Goal: Task Accomplishment & Management: Use online tool/utility

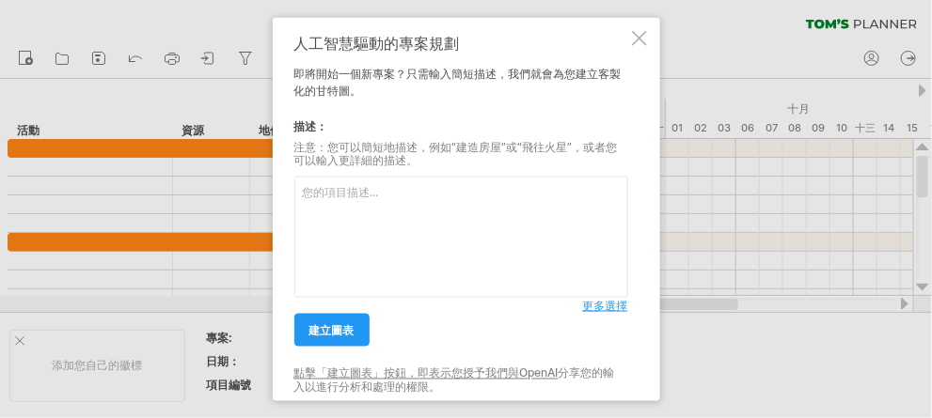
paste textarea "校園守護者培力計畫"
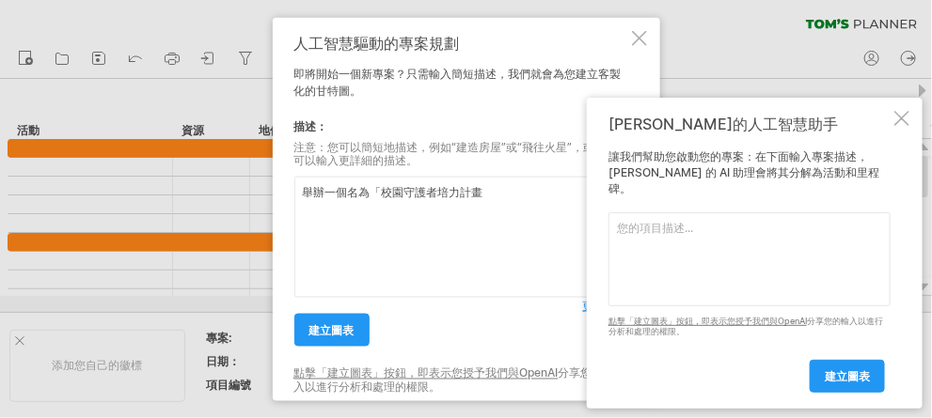
click at [494, 196] on textarea "舉辦一個名為「校園守護者培力計畫" at bounding box center [461, 237] width 334 height 121
click at [499, 190] on textarea "舉辦一個名為「校園守護者培力計畫」" at bounding box center [461, 237] width 334 height 121
type textarea "舉辦一個名為「校園守護者培力計畫」的防制校園霸凌專案"
click at [903, 141] on div "[PERSON_NAME]的人工智慧助手 讓我們幫助您啟動您的專案：在下面輸入專案描述，[PERSON_NAME] 的 AI 助理會將其分解為活動和里程碑。 …" at bounding box center [755, 253] width 336 height 311
click at [903, 121] on div "[PERSON_NAME]的人工智慧助手 讓我們幫助您啟動您的專案：在下面輸入專案描述，[PERSON_NAME] 的 AI 助理會將其分解為活動和里程碑。 …" at bounding box center [755, 253] width 336 height 311
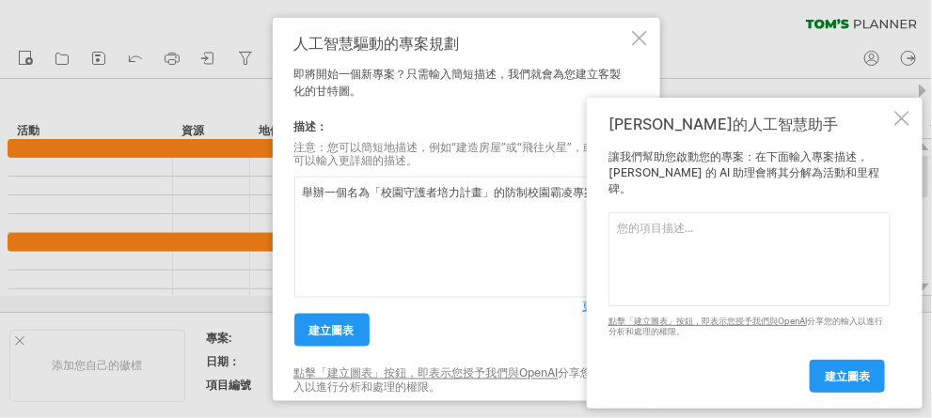
click at [906, 126] on div at bounding box center [901, 118] width 15 height 15
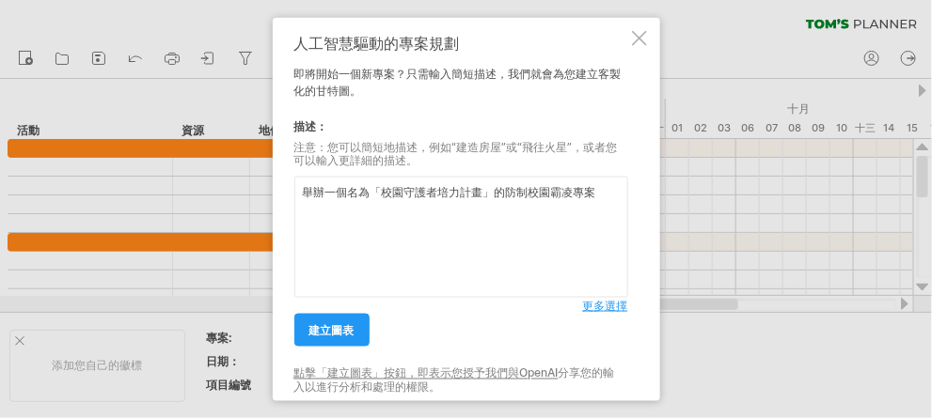
click at [906, 134] on div at bounding box center [466, 209] width 932 height 418
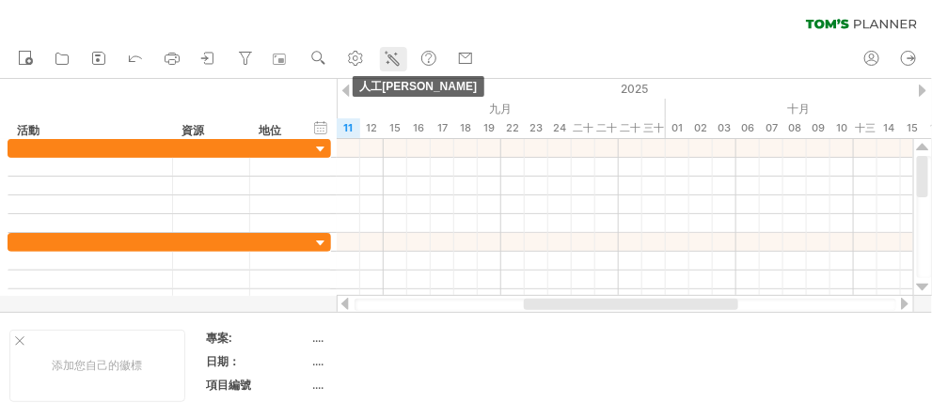
click at [381, 53] on link "人工[PERSON_NAME]" at bounding box center [393, 59] width 27 height 24
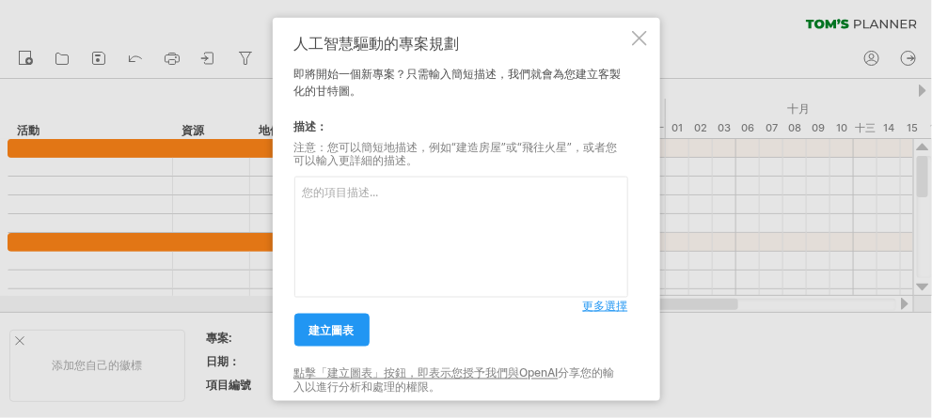
click at [371, 231] on textarea at bounding box center [461, 237] width 334 height 121
click at [361, 198] on textarea at bounding box center [461, 237] width 334 height 121
drag, startPoint x: 361, startPoint y: 198, endPoint x: 534, endPoint y: 258, distance: 182.9
click at [361, 198] on textarea at bounding box center [461, 237] width 334 height 121
click at [326, 207] on textarea at bounding box center [461, 237] width 334 height 121
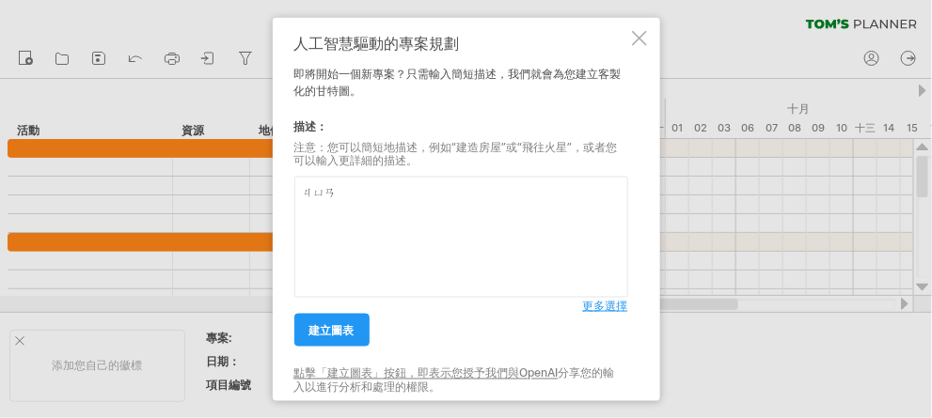
type textarea "捲"
click at [311, 194] on textarea "舉辦一個名為「校園守護者培力計畫" at bounding box center [461, 237] width 334 height 121
click at [494, 193] on textarea "辦理一個名為「校園守護者培力計畫" at bounding box center [461, 237] width 334 height 121
click at [501, 200] on textarea "辦理一個名為「校園守護者培力計畫」" at bounding box center [461, 237] width 334 height 121
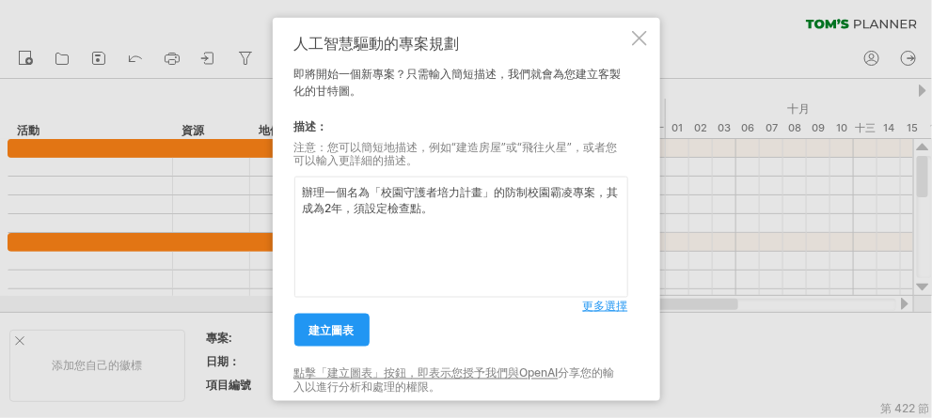
type textarea "辦理一個名為「校園守護者培力計畫」的防制校園霸凌專案，其成為2年，須設定檢查點。"
click at [598, 307] on font "更多選擇" at bounding box center [605, 306] width 45 height 14
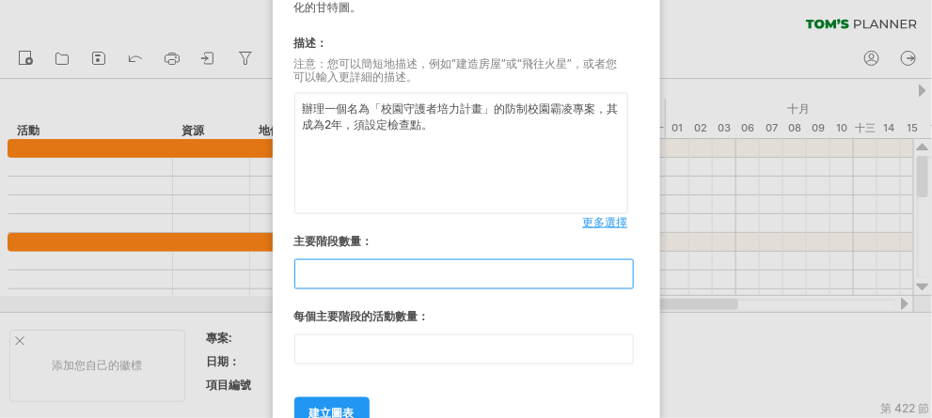
click at [365, 276] on input "**" at bounding box center [463, 274] width 339 height 30
click at [626, 278] on input "*" at bounding box center [463, 274] width 339 height 30
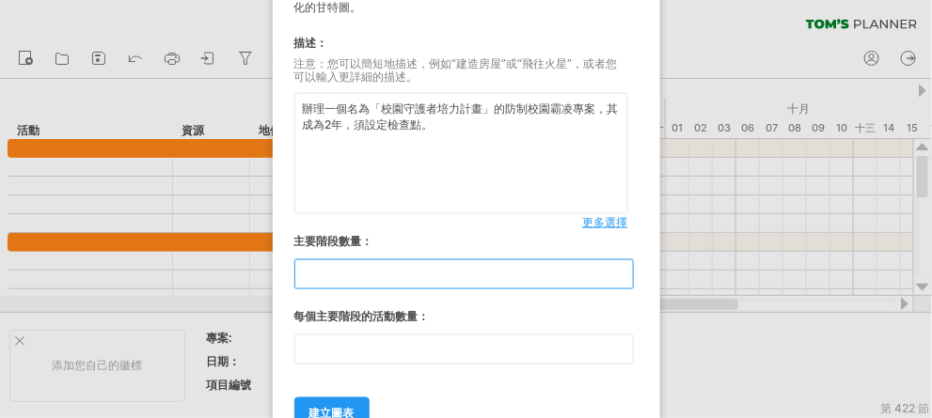
click at [626, 278] on input "*" at bounding box center [463, 274] width 339 height 30
type input "*"
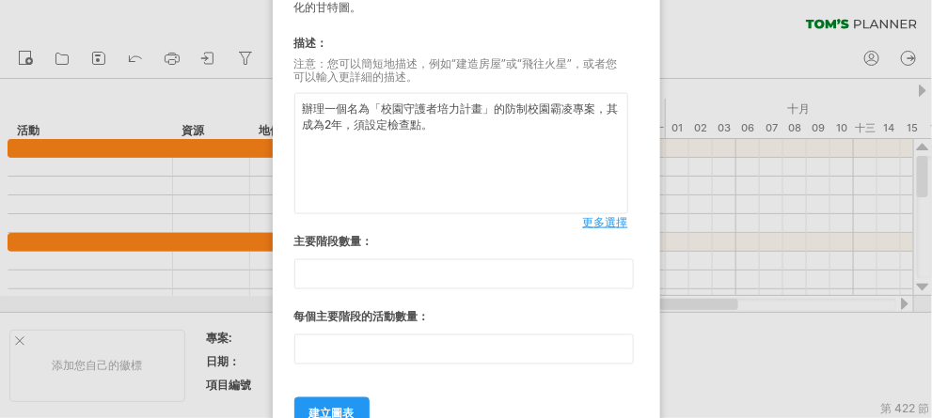
click at [548, 318] on div "每個主要階段的活動數量：" at bounding box center [461, 316] width 334 height 17
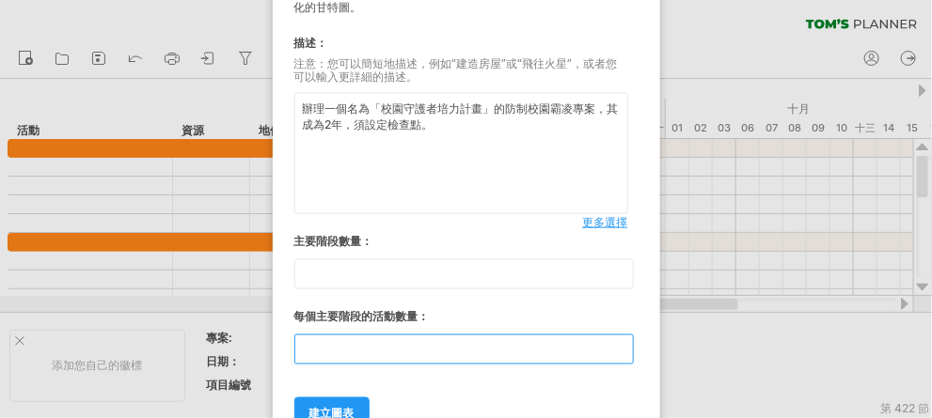
click at [494, 360] on input "**" at bounding box center [463, 350] width 339 height 30
click at [624, 353] on input "**" at bounding box center [463, 350] width 339 height 30
click at [624, 353] on input "*" at bounding box center [463, 350] width 339 height 30
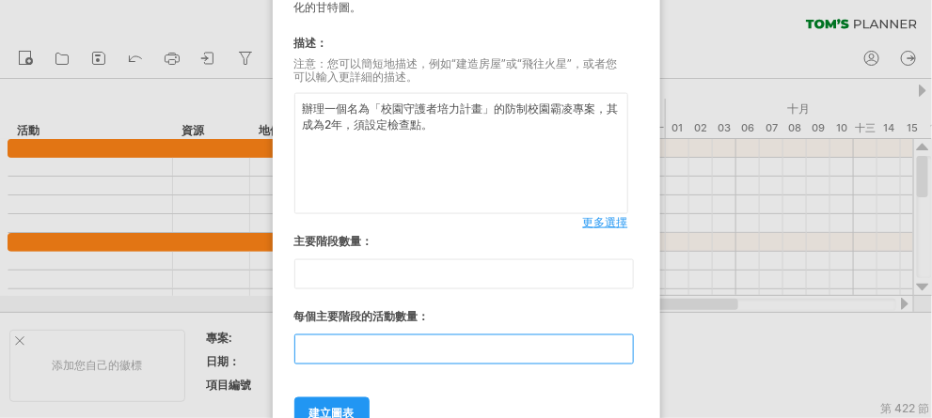
click at [624, 353] on input "*" at bounding box center [463, 350] width 339 height 30
click at [621, 344] on input "*" at bounding box center [463, 350] width 339 height 30
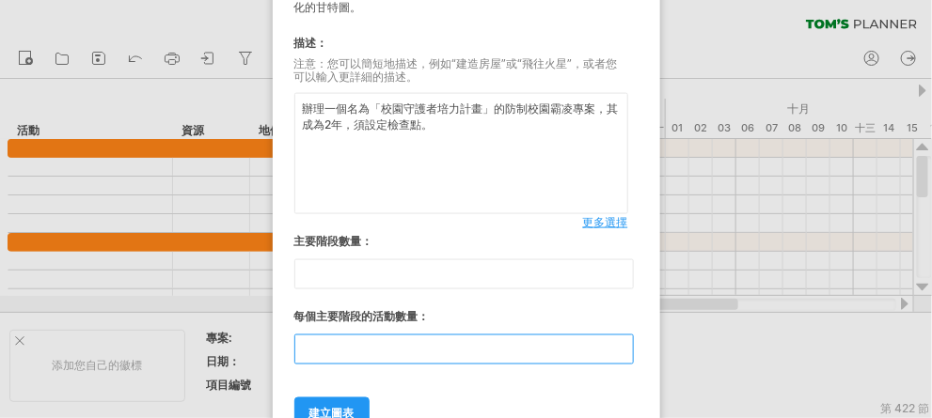
click at [621, 344] on input "**" at bounding box center [463, 350] width 339 height 30
click at [621, 352] on input "**" at bounding box center [463, 350] width 339 height 30
click at [621, 352] on input "*" at bounding box center [463, 350] width 339 height 30
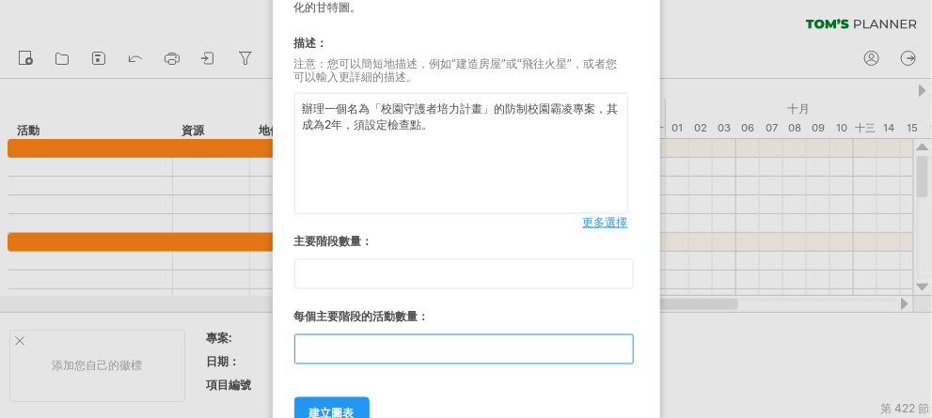
click at [621, 352] on input "*" at bounding box center [463, 350] width 339 height 30
type input "*"
click at [621, 352] on input "*" at bounding box center [463, 350] width 339 height 30
